Goal: Task Accomplishment & Management: Complete application form

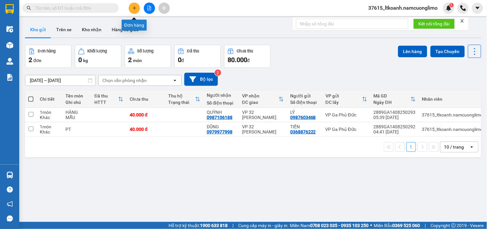
click at [134, 9] on icon "plus" at bounding box center [134, 8] width 4 height 4
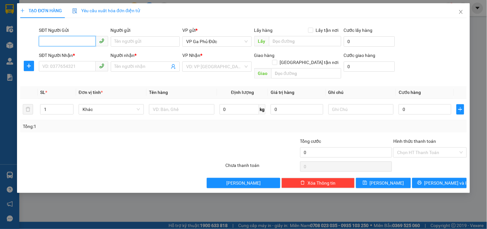
click at [62, 39] on input "SĐT Người Gửi" at bounding box center [67, 41] width 56 height 10
click at [78, 52] on div "0979548869 - HẢI" at bounding box center [74, 54] width 62 height 7
type input "0979548869"
type input "HẢI"
type input "0979548869"
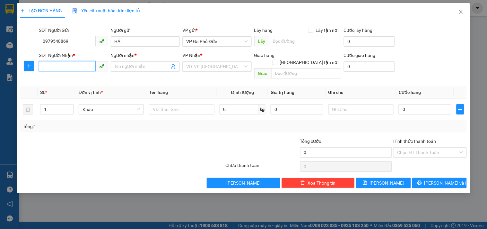
click at [74, 65] on input "SĐT Người Nhận *" at bounding box center [67, 66] width 56 height 10
type input "0334781355"
click at [131, 65] on input "Người nhận *" at bounding box center [142, 66] width 55 height 7
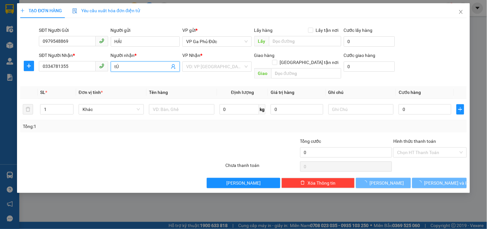
type input "t"
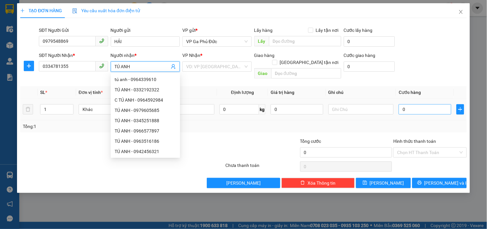
type input "TÚ ANH"
click at [416, 105] on input "0" at bounding box center [425, 109] width 53 height 10
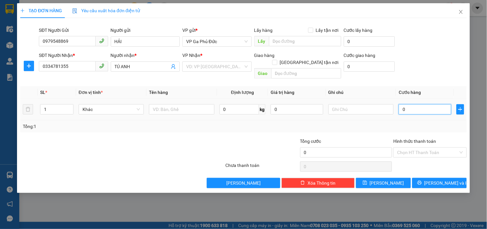
type input "5"
type input "50"
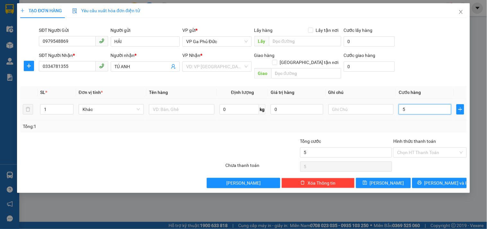
type input "50"
type input "500"
type input "5.000"
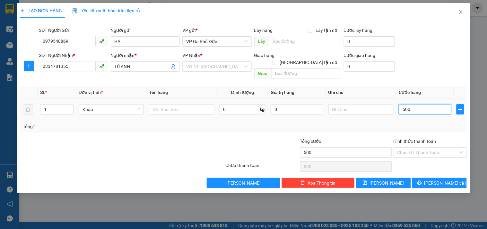
type input "5.000"
type input "50.000"
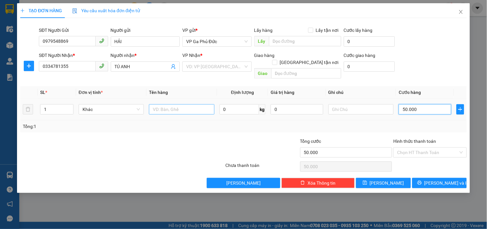
type input "50.000"
click at [186, 104] on input "text" at bounding box center [181, 109] width 65 height 10
type input "MÁY TÍNH"
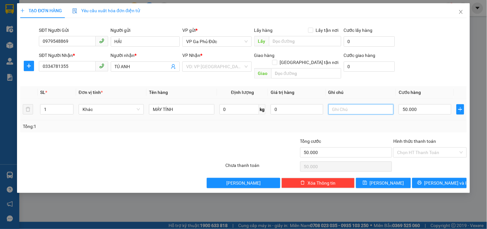
click at [353, 104] on input "text" at bounding box center [360, 109] width 65 height 10
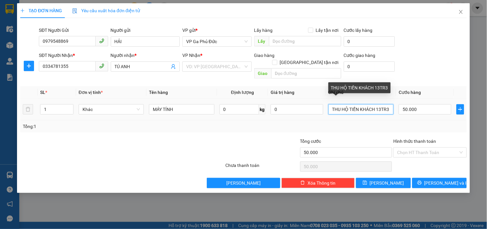
scroll to position [0, 1]
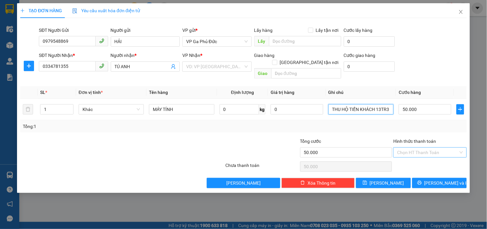
type input "THU HỘ TIỀN KHÁCH 13TR3"
click at [427, 147] on input "Hình thức thanh toán" at bounding box center [427, 152] width 61 height 10
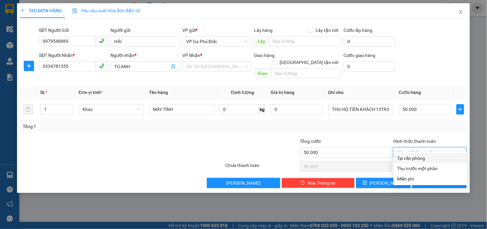
click at [415, 155] on div "Tại văn phòng" at bounding box center [430, 157] width 66 height 7
type input "0"
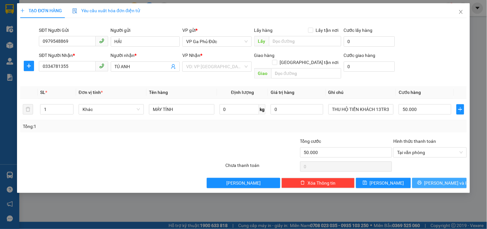
click at [425, 177] on button "[PERSON_NAME] và In" at bounding box center [439, 182] width 55 height 10
click at [206, 68] on input "search" at bounding box center [214, 67] width 57 height 10
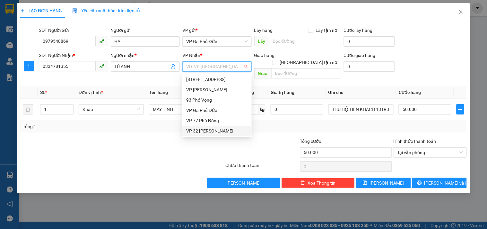
click at [203, 128] on div "VP 32 [PERSON_NAME]" at bounding box center [217, 130] width 62 height 7
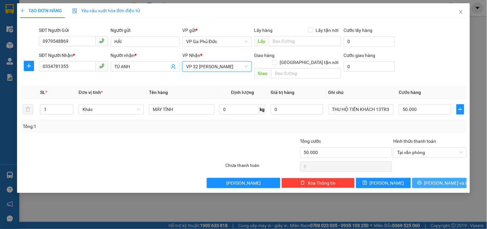
click at [422, 180] on icon "printer" at bounding box center [419, 182] width 4 height 4
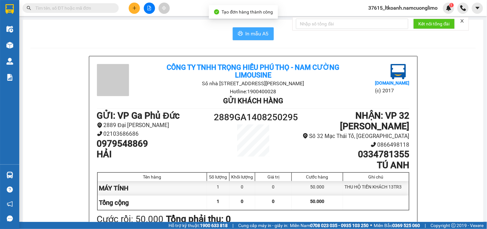
click at [252, 30] on span "In mẫu A5" at bounding box center [257, 34] width 23 height 8
